Goal: Use online tool/utility: Utilize a website feature to perform a specific function

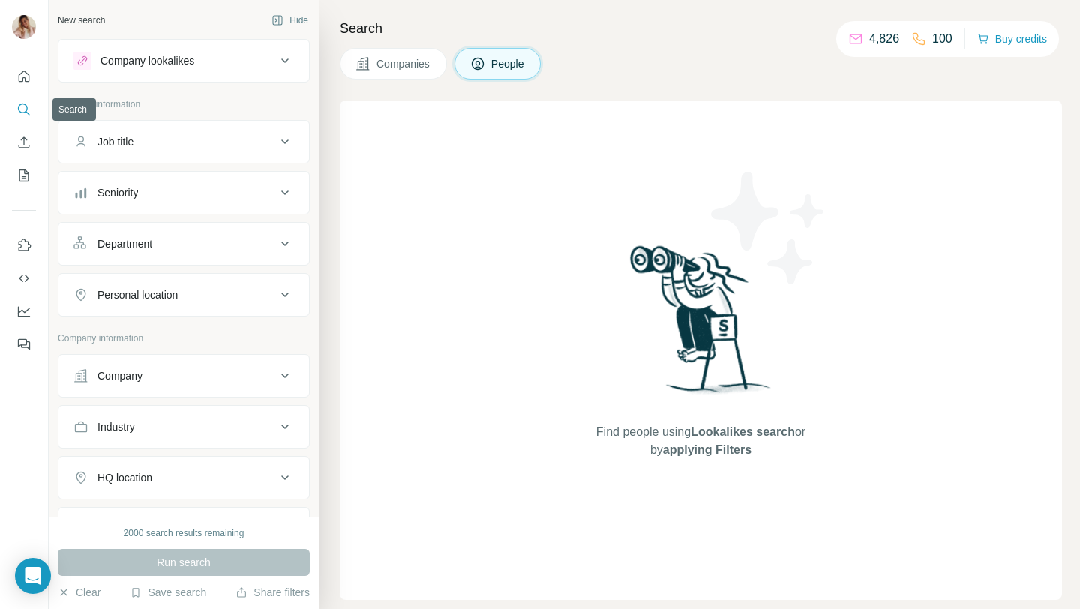
click at [25, 109] on icon "Search" at bounding box center [23, 109] width 15 height 15
click at [237, 61] on div "Company lookalikes" at bounding box center [174, 61] width 202 height 18
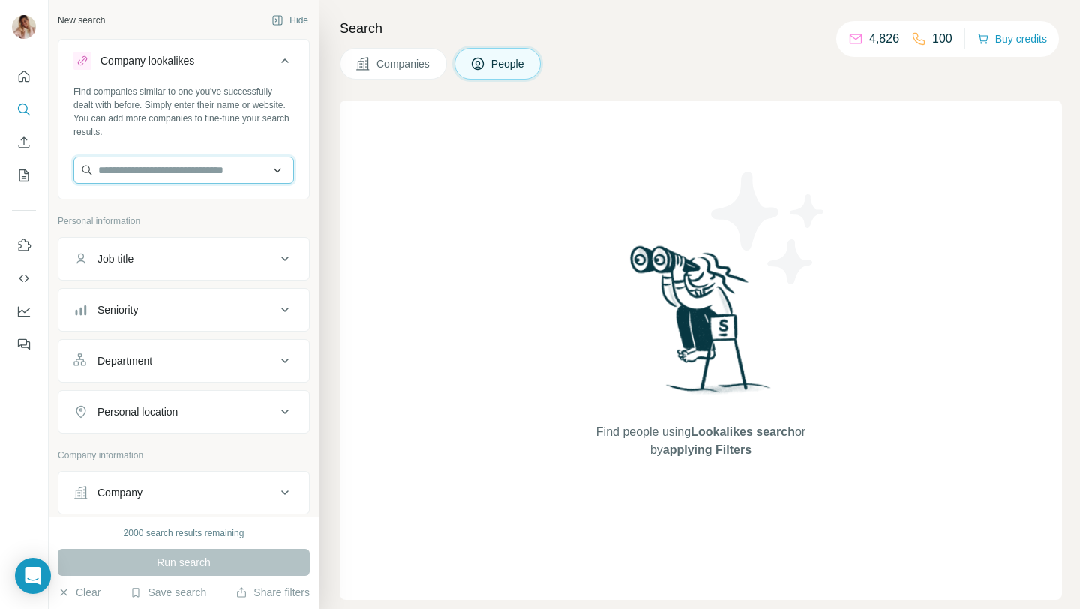
click at [230, 172] on input "text" at bounding box center [183, 170] width 220 height 27
paste input "**********"
type input "**********"
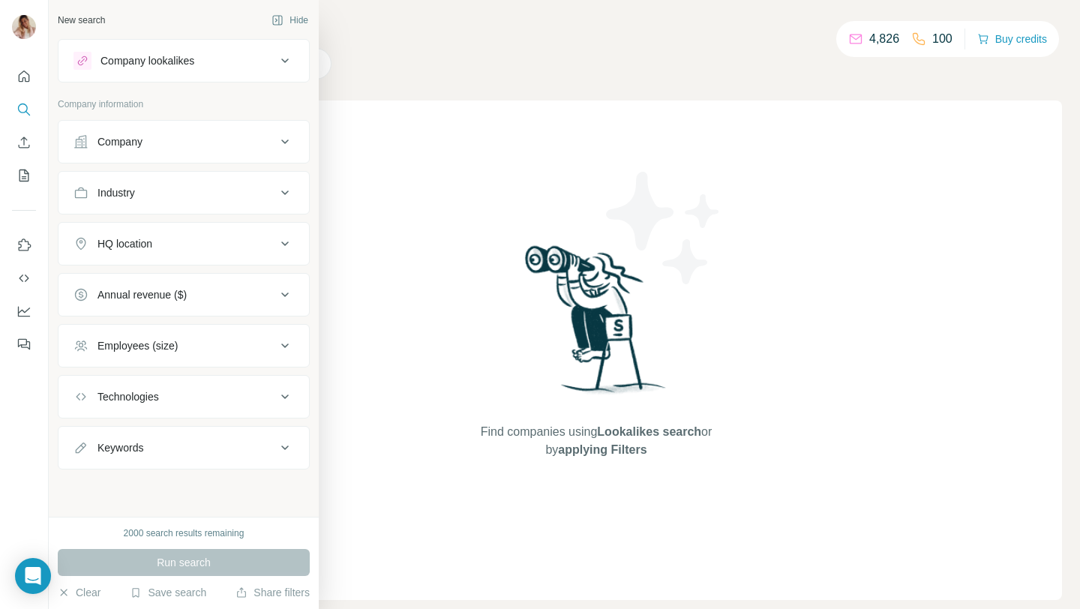
click at [283, 346] on icon at bounding box center [284, 345] width 7 height 4
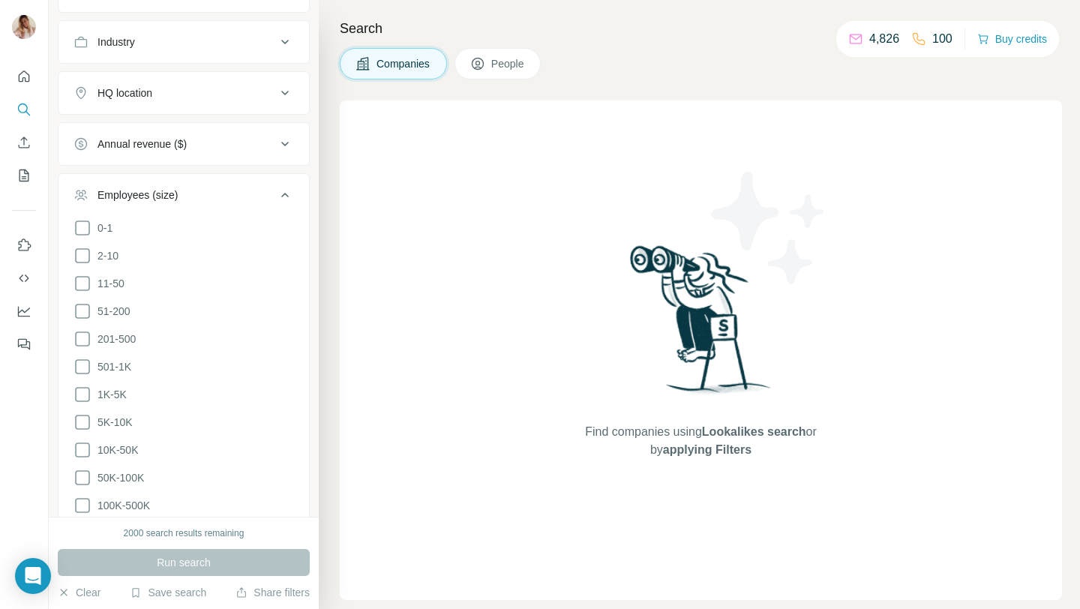
scroll to position [160, 0]
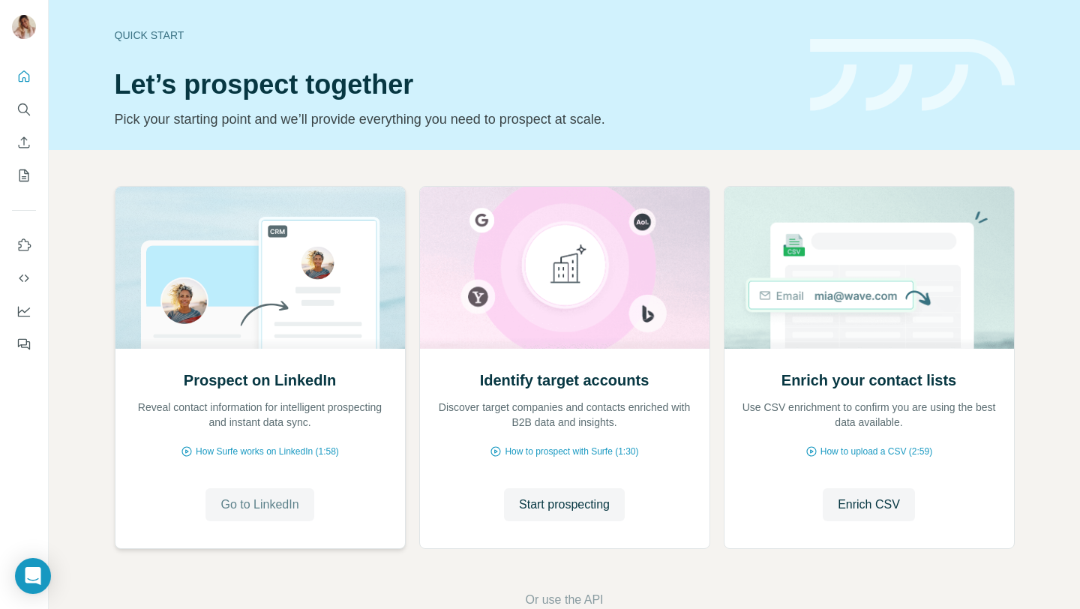
click at [298, 508] on span "Go to LinkedIn" at bounding box center [259, 505] width 78 height 18
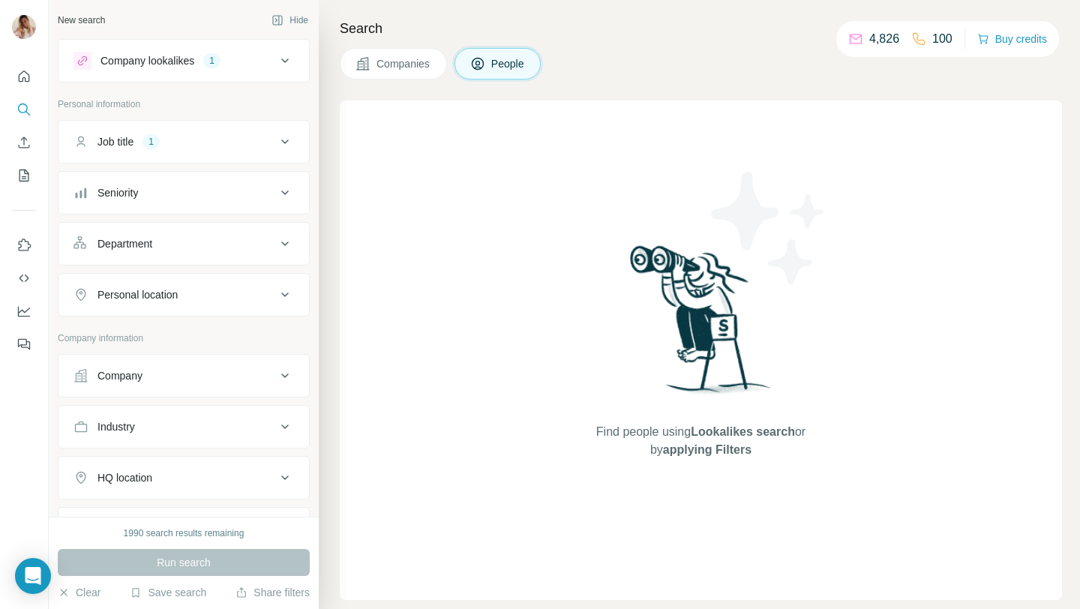
click at [261, 144] on div "Job title 1" at bounding box center [174, 141] width 202 height 15
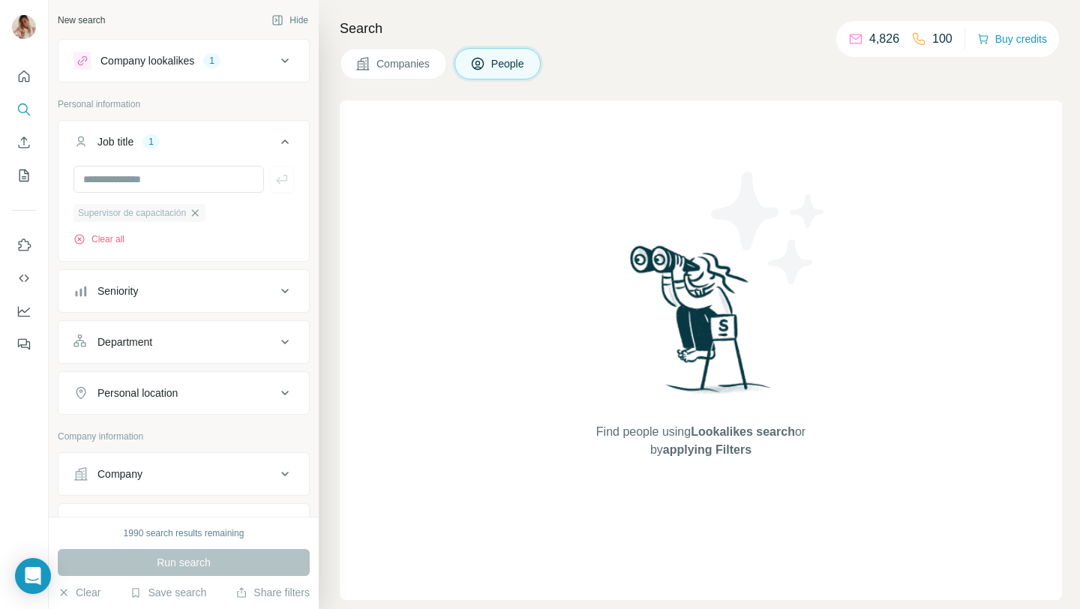
click at [199, 211] on icon "button" at bounding box center [195, 212] width 7 height 7
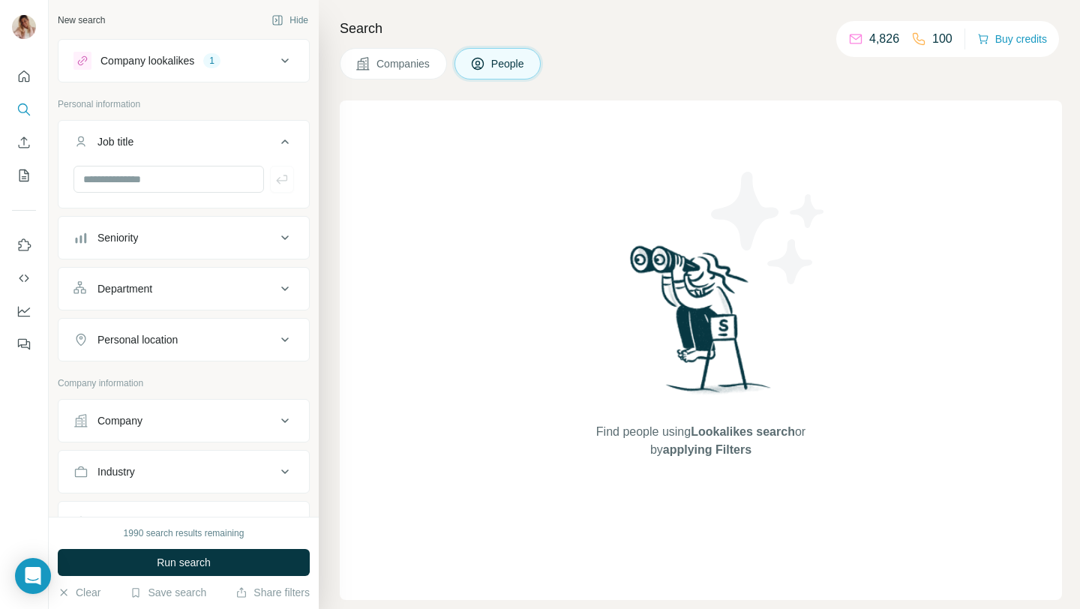
click at [282, 61] on icon at bounding box center [285, 61] width 18 height 18
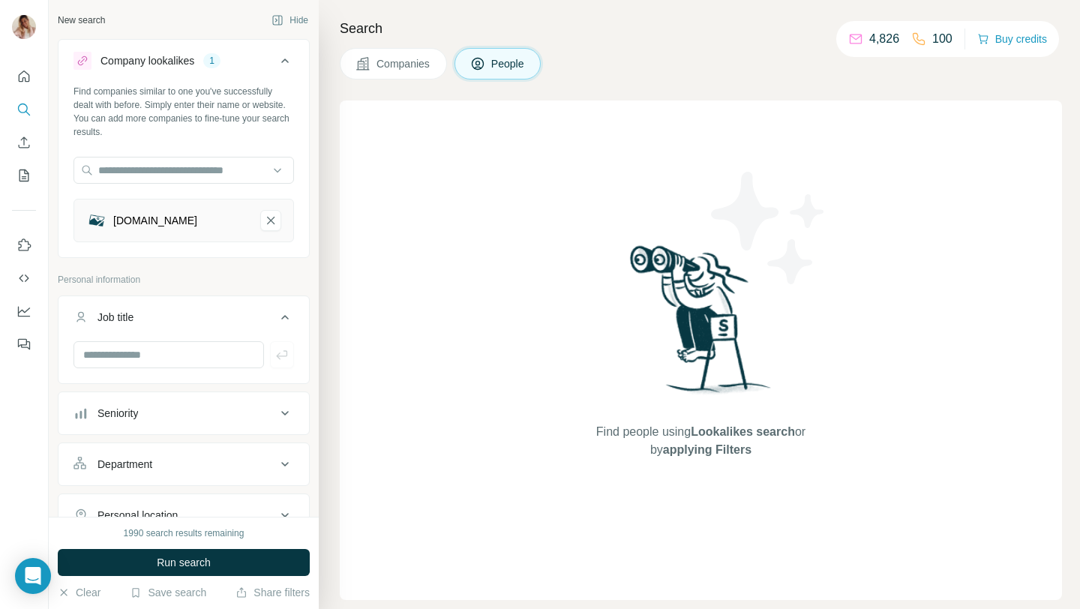
click at [382, 238] on div "Find people using Lookalikes search or by applying Filters" at bounding box center [701, 349] width 722 height 499
